Goal: Task Accomplishment & Management: Manage account settings

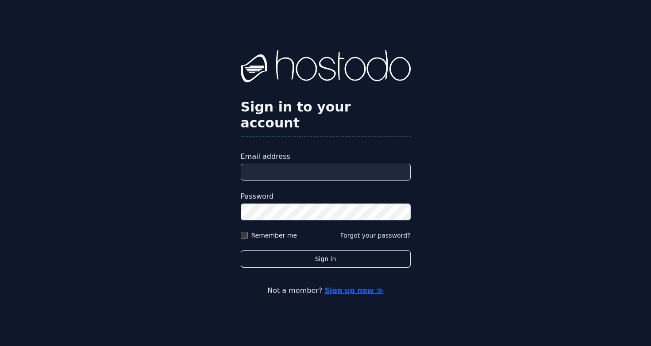
click at [334, 164] on input "Email address" at bounding box center [326, 172] width 170 height 17
type input "**********"
click at [241, 251] on button "Sign in" at bounding box center [326, 259] width 170 height 17
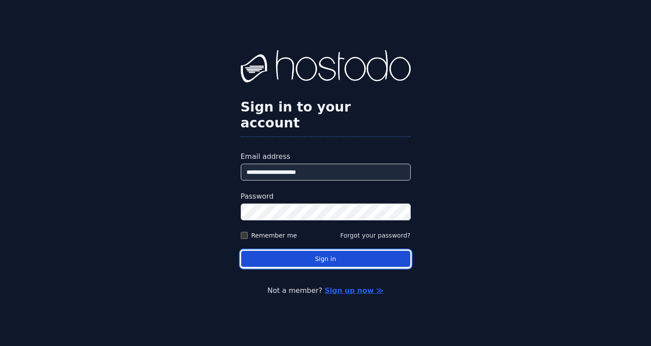
click at [289, 251] on button "Sign in" at bounding box center [326, 259] width 170 height 17
click at [265, 251] on button "Sign in" at bounding box center [326, 259] width 170 height 17
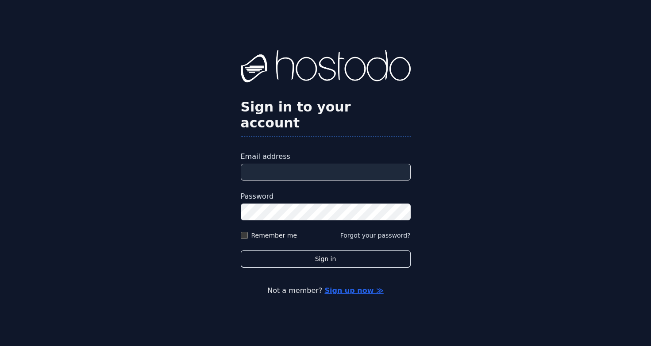
click at [306, 168] on input "Email address" at bounding box center [326, 172] width 170 height 17
type input "**********"
click at [279, 231] on label "Remember me" at bounding box center [274, 235] width 46 height 9
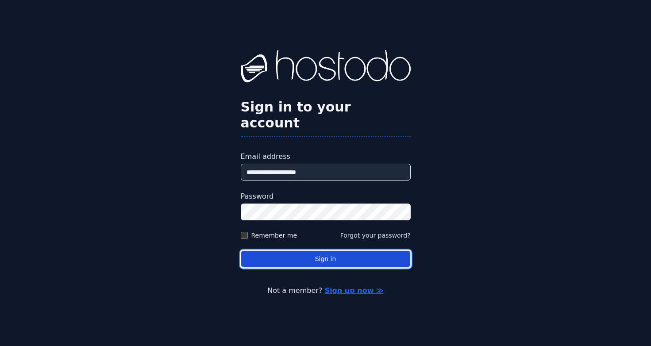
click at [285, 251] on button "Sign in" at bounding box center [326, 259] width 170 height 17
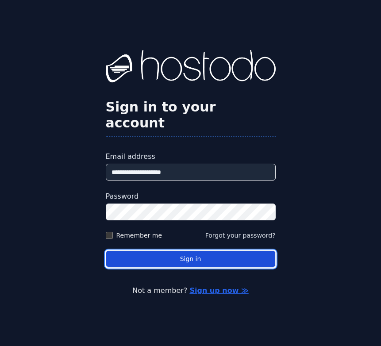
click at [245, 252] on button "Sign in" at bounding box center [191, 259] width 170 height 17
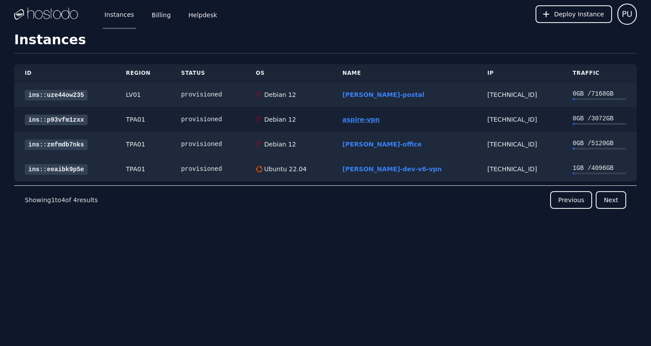
click at [380, 118] on link "aspire-vpn" at bounding box center [361, 119] width 37 height 7
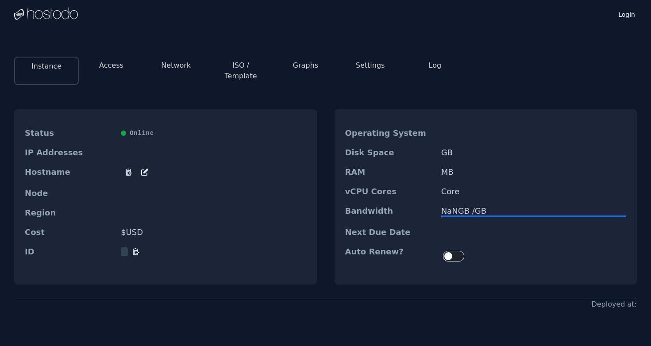
click at [104, 69] on button "Access" at bounding box center [111, 65] width 24 height 11
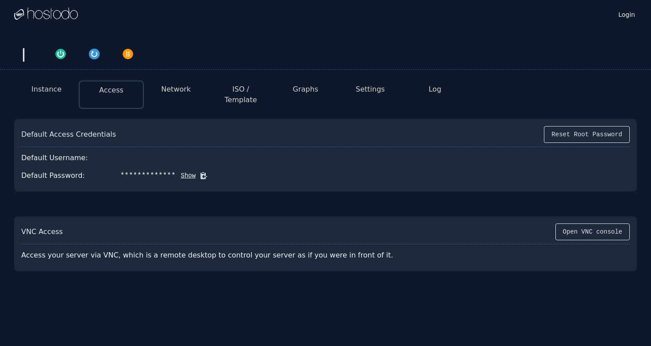
click at [168, 93] on button "Network" at bounding box center [176, 89] width 30 height 11
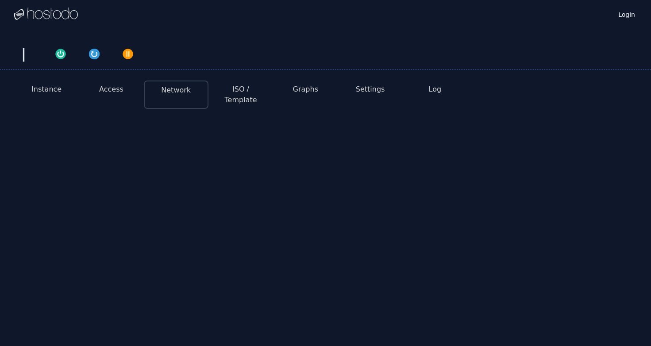
click at [232, 92] on button "ISO / Template" at bounding box center [241, 94] width 50 height 21
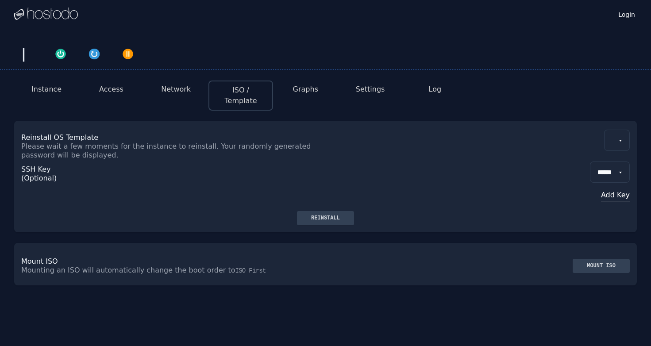
click at [41, 89] on button "Instance" at bounding box center [46, 89] width 30 height 11
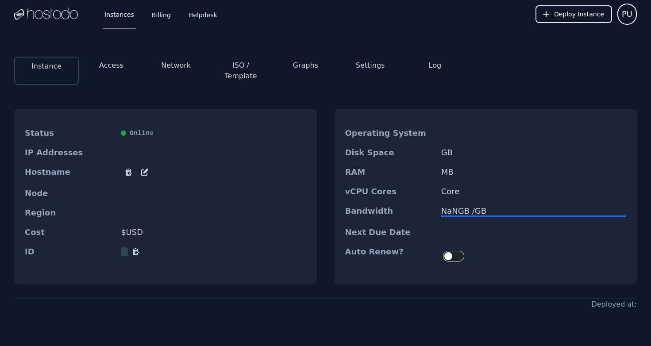
click at [107, 63] on button "Access" at bounding box center [111, 65] width 24 height 11
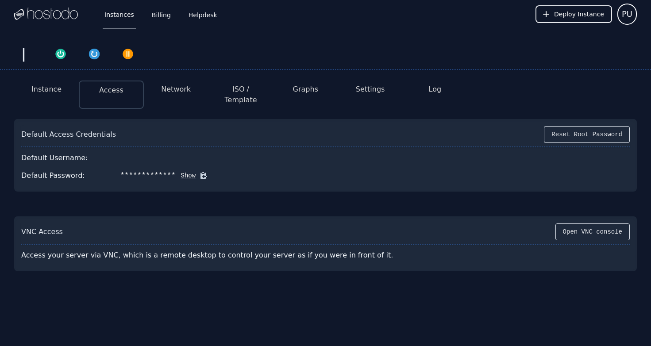
click at [52, 98] on li "Instance" at bounding box center [46, 95] width 65 height 28
click at [50, 94] on button "Instance" at bounding box center [46, 89] width 30 height 11
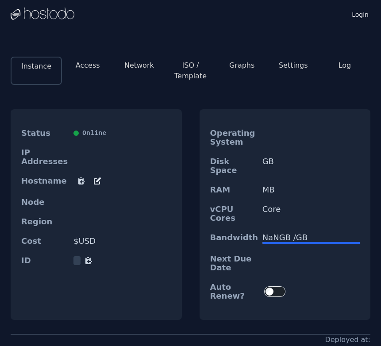
click at [97, 64] on button "Access" at bounding box center [88, 65] width 24 height 11
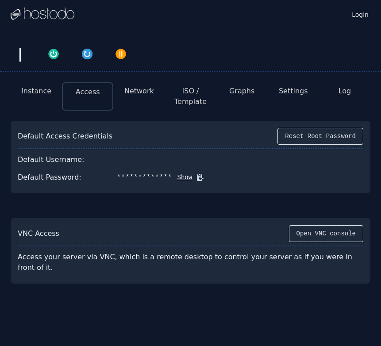
click at [131, 106] on li "Network" at bounding box center [138, 96] width 51 height 28
click at [131, 98] on li "Network" at bounding box center [138, 96] width 51 height 28
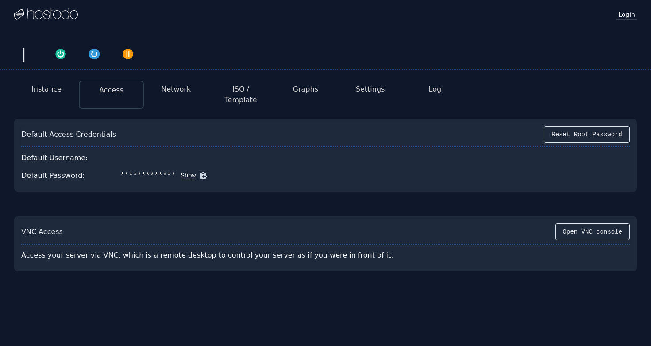
click at [634, 13] on link "Login" at bounding box center [627, 14] width 20 height 12
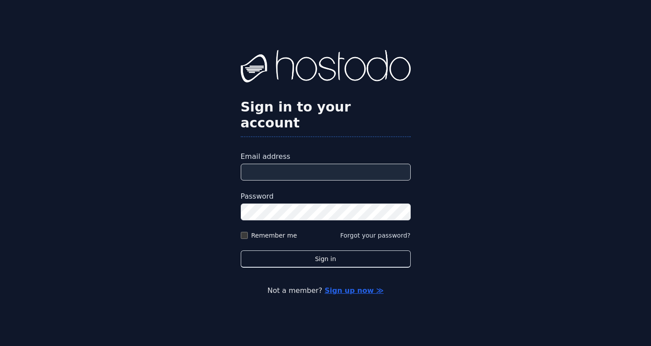
click at [259, 166] on input "Email address" at bounding box center [326, 172] width 170 height 17
type input "**********"
click at [241, 251] on button "Sign in" at bounding box center [326, 259] width 170 height 17
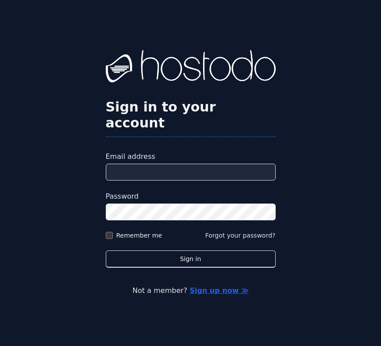
click at [241, 169] on input "Email address" at bounding box center [191, 172] width 170 height 17
type input "**********"
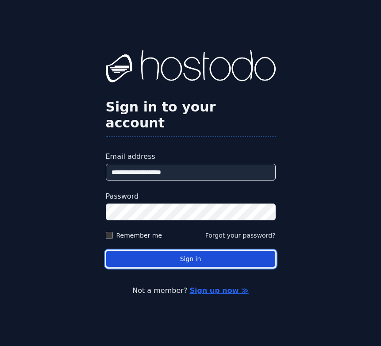
click at [210, 251] on button "Sign in" at bounding box center [191, 259] width 170 height 17
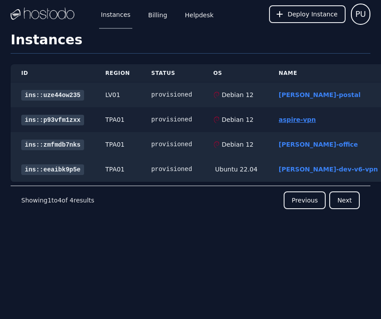
click at [282, 116] on link "aspire-vpn" at bounding box center [297, 119] width 37 height 7
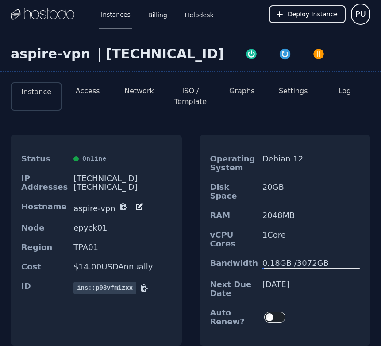
click at [98, 89] on button "Access" at bounding box center [88, 91] width 24 height 11
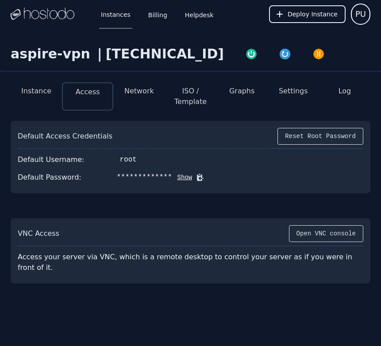
click at [140, 97] on li "Network" at bounding box center [138, 96] width 51 height 28
click at [150, 92] on button "Network" at bounding box center [139, 91] width 30 height 11
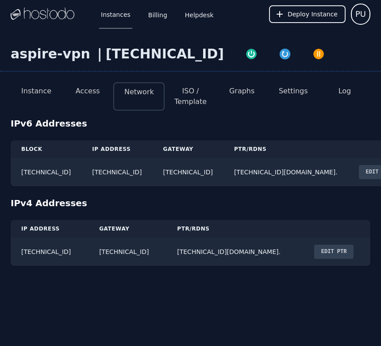
click at [355, 302] on div "Instances Billing Helpdesk Deploy Instance PU Instances SSH Keys Billing Helpde…" at bounding box center [190, 173] width 381 height 346
click at [244, 312] on div "Instances Billing Helpdesk Deploy Instance PU Instances SSH Keys Billing Helpde…" at bounding box center [190, 173] width 381 height 346
click at [42, 93] on button "Instance" at bounding box center [36, 91] width 30 height 11
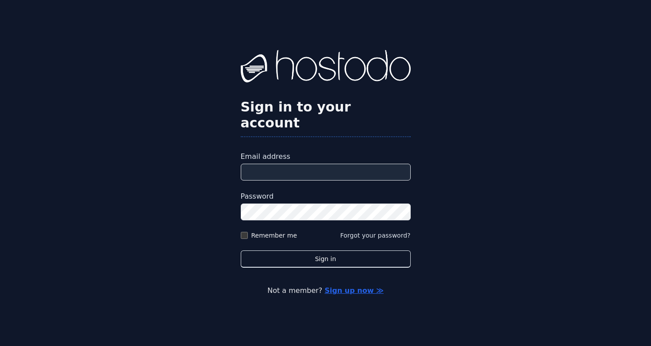
click at [309, 152] on label "Email address" at bounding box center [326, 156] width 170 height 11
click at [309, 164] on input "Email address" at bounding box center [326, 172] width 170 height 17
click at [307, 165] on input "Email address" at bounding box center [326, 172] width 170 height 17
type input "**********"
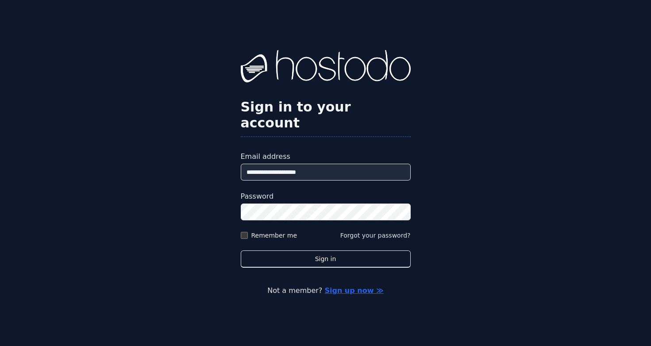
click at [287, 194] on div "Password" at bounding box center [326, 205] width 170 height 29
click at [250, 231] on div "Remember me" at bounding box center [269, 235] width 57 height 9
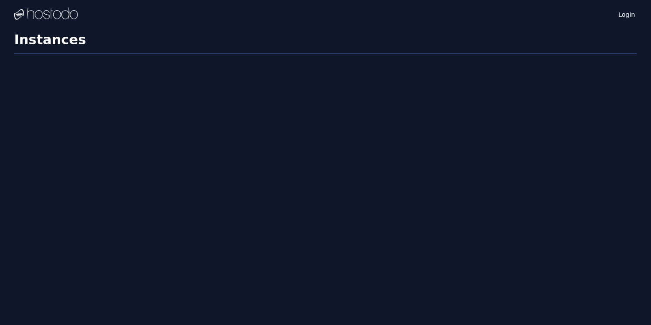
click at [247, 206] on div "Login Instances SSH Keys Billing Helpdesk Sign out Settings Instances" at bounding box center [325, 162] width 651 height 325
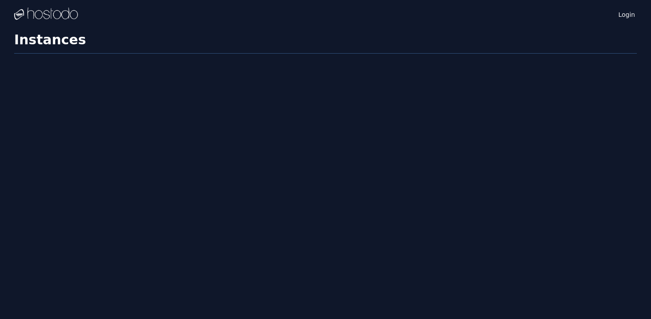
click at [244, 204] on div "Login Instances SSH Keys Billing Helpdesk Sign out Settings Instances" at bounding box center [325, 159] width 651 height 319
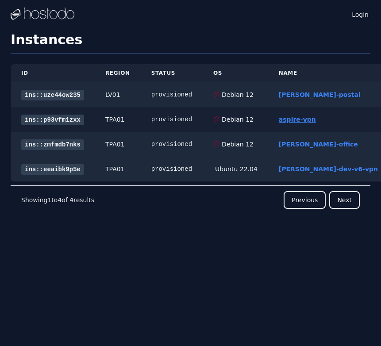
click at [292, 119] on link "aspire-vpn" at bounding box center [297, 119] width 37 height 7
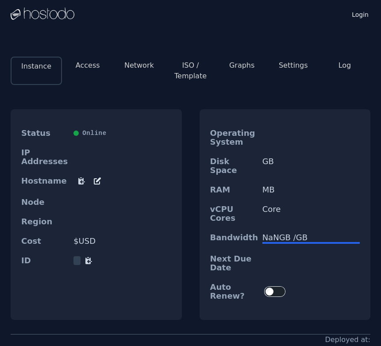
click at [94, 68] on button "Access" at bounding box center [88, 65] width 24 height 11
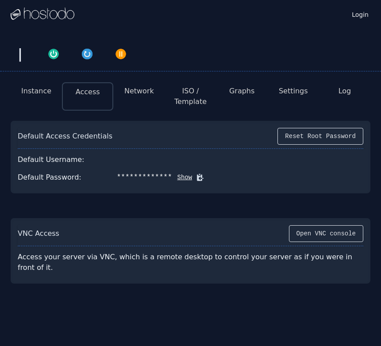
click at [136, 88] on button "Network" at bounding box center [139, 91] width 30 height 11
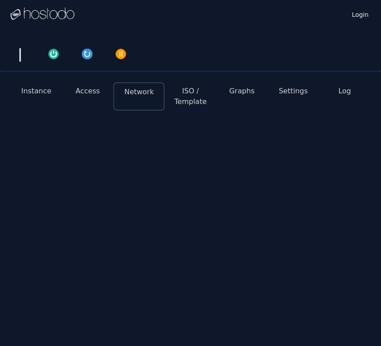
click at [44, 94] on button "Instance" at bounding box center [36, 91] width 30 height 11
